Goal: Navigation & Orientation: Find specific page/section

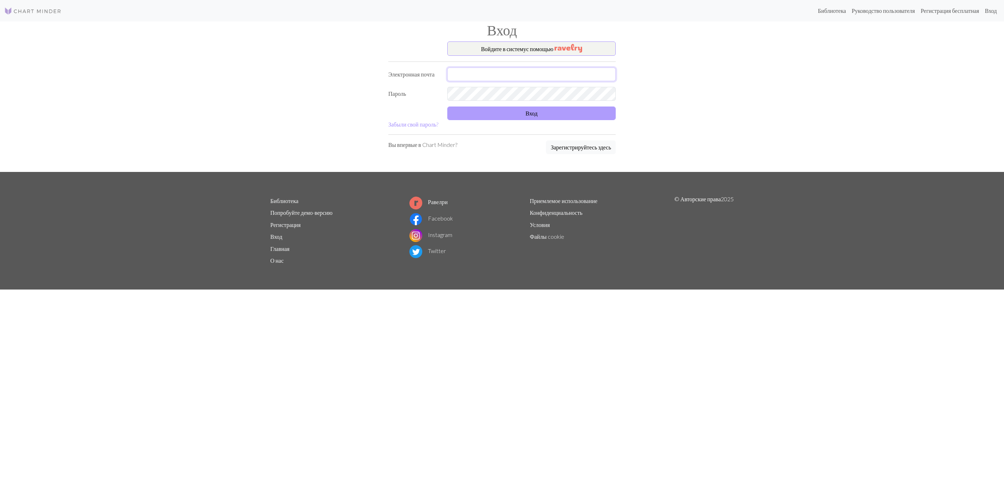
type input "[EMAIL_ADDRESS][DOMAIN_NAME]"
click at [523, 115] on button "Вход" at bounding box center [531, 114] width 168 height 14
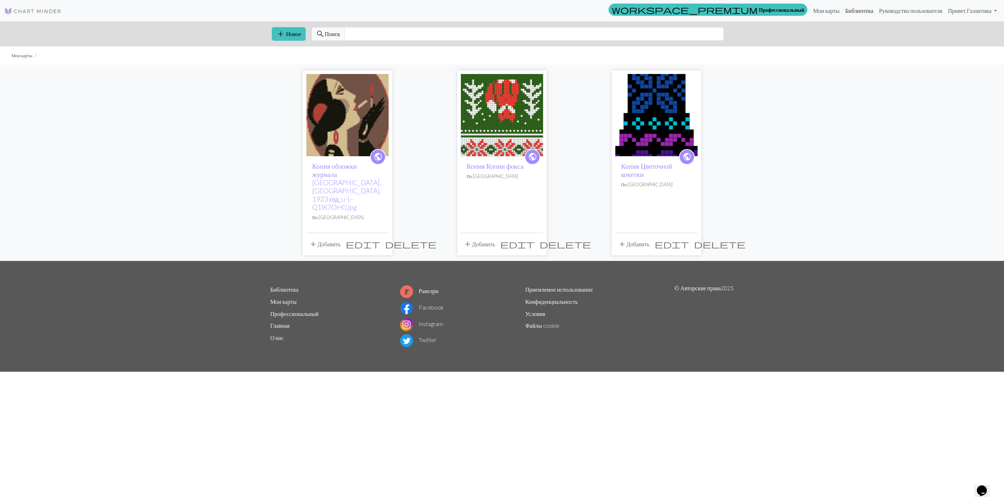
click at [843, 9] on link "Библиотека" at bounding box center [859, 11] width 34 height 14
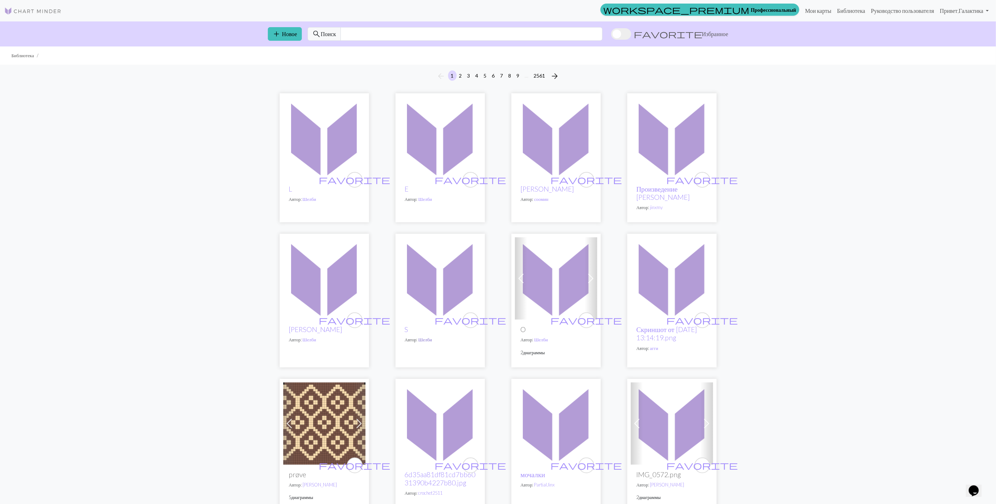
click at [426, 339] on link "Шелби" at bounding box center [425, 340] width 14 height 6
